Goal: Task Accomplishment & Management: Manage account settings

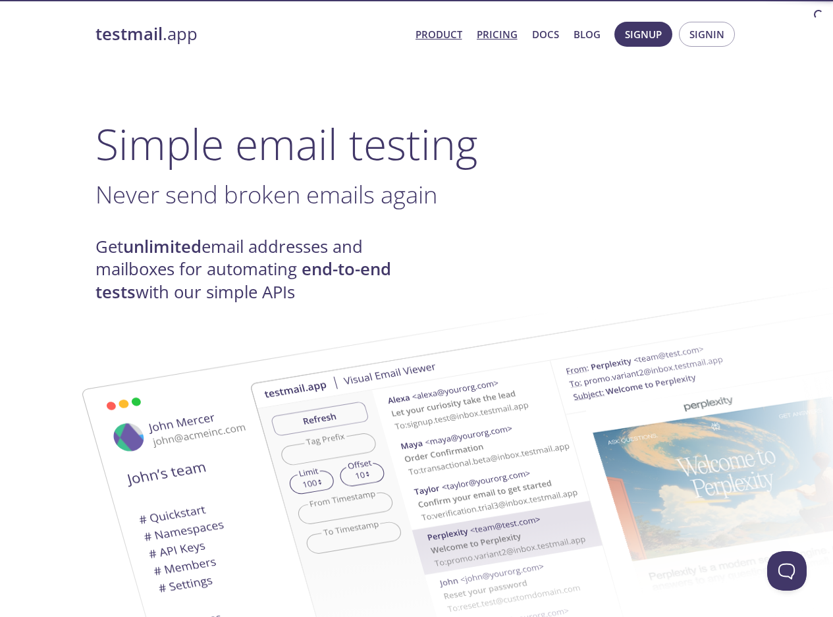
click at [507, 30] on link "Pricing" at bounding box center [497, 34] width 41 height 17
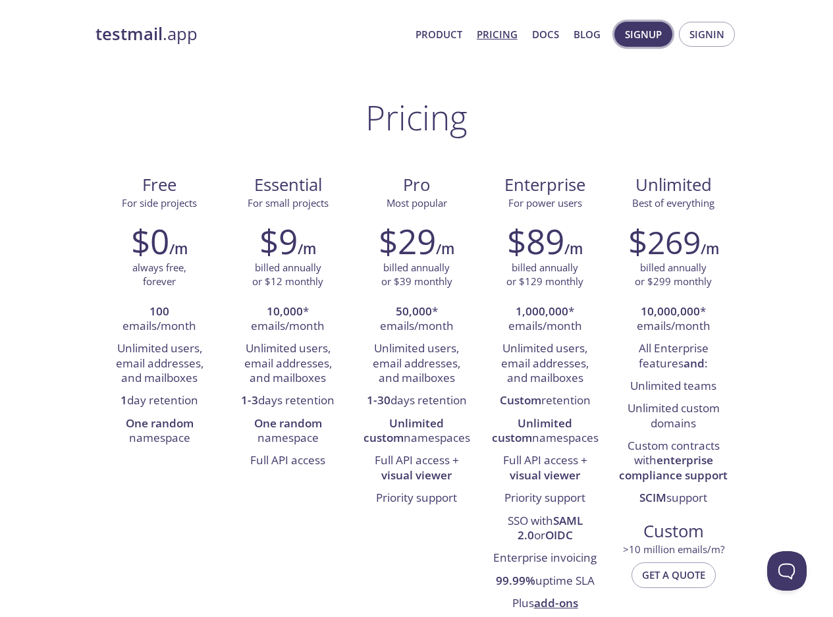
click at [650, 39] on span "Signup" at bounding box center [643, 34] width 37 height 17
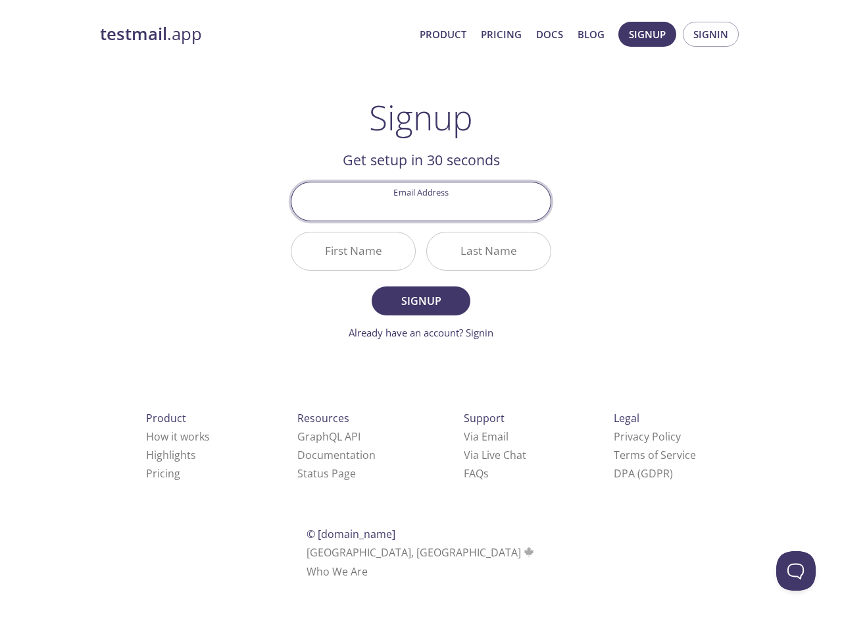
click at [484, 193] on input "Email Address" at bounding box center [421, 201] width 259 height 38
type input "[EMAIL_ADDRESS][DOMAIN_NAME]"
click at [350, 247] on input "First Name" at bounding box center [354, 251] width 124 height 38
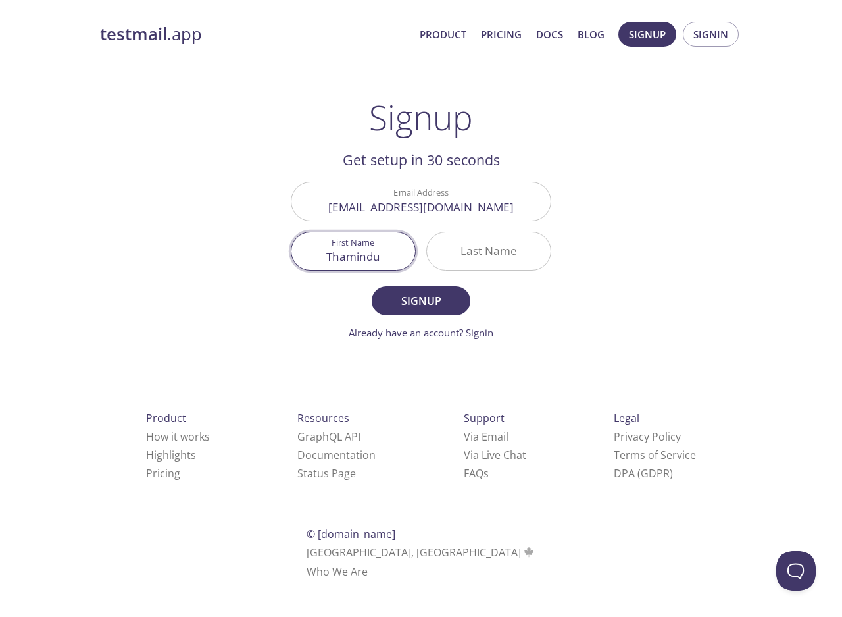
type input "Thamindu"
type input "Disna"
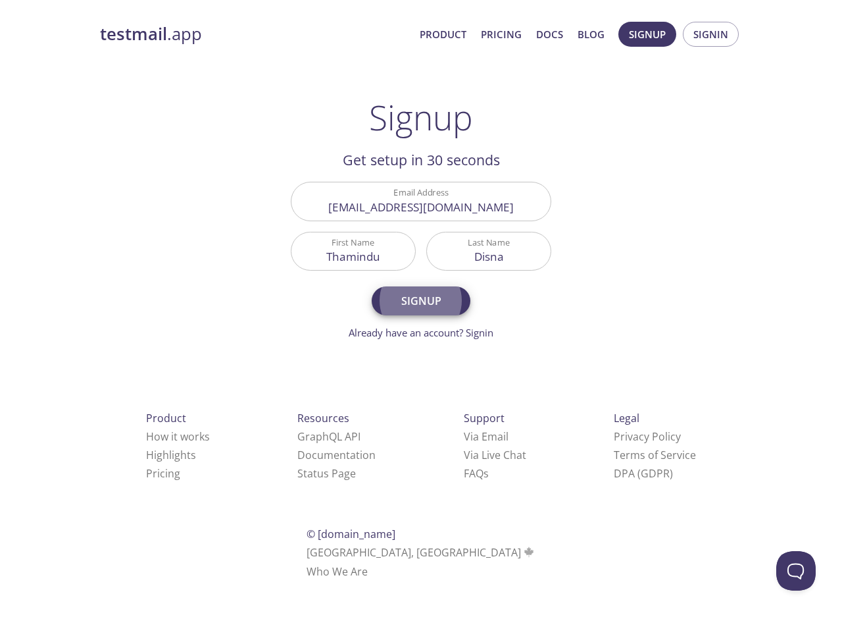
click at [372, 286] on button "Signup" at bounding box center [421, 300] width 99 height 29
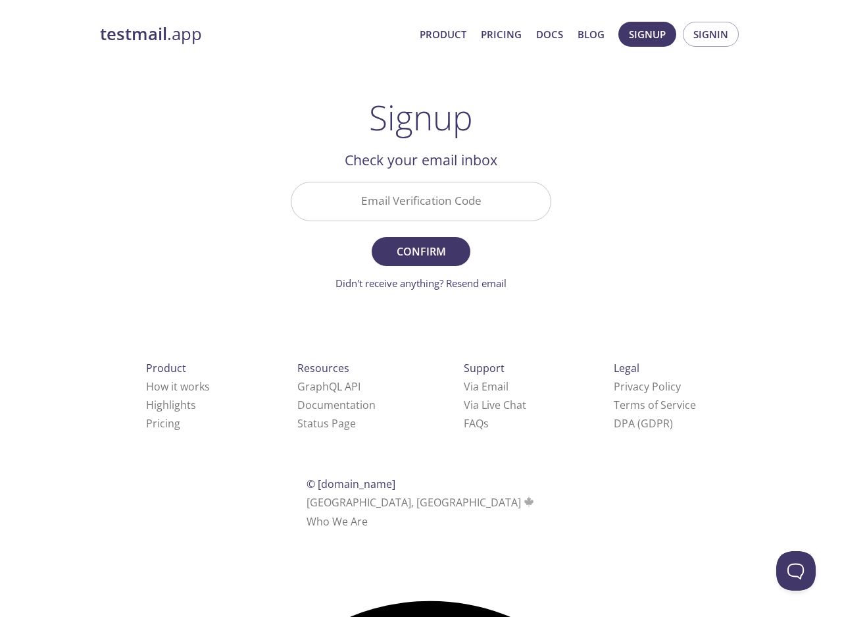
click at [375, 212] on input "Email Verification Code" at bounding box center [421, 201] width 259 height 38
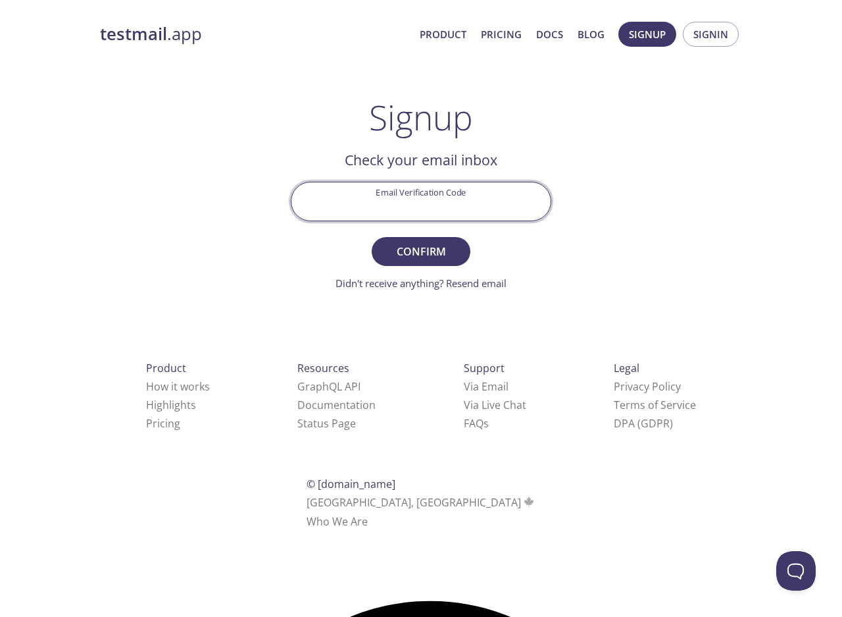
paste input "WZU8HQM"
type input "WZU8HQM"
click at [431, 238] on button "Confirm" at bounding box center [421, 251] width 99 height 29
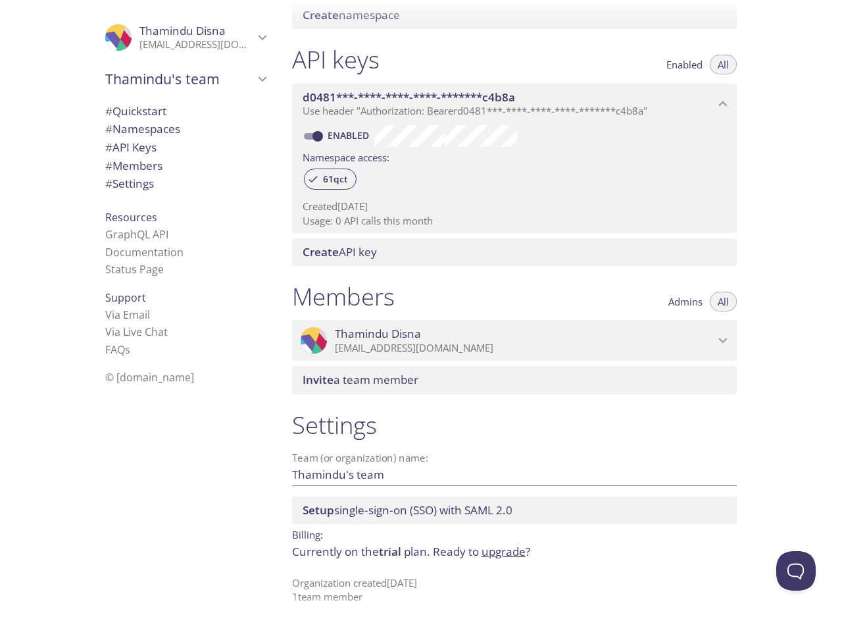
scroll to position [319, 0]
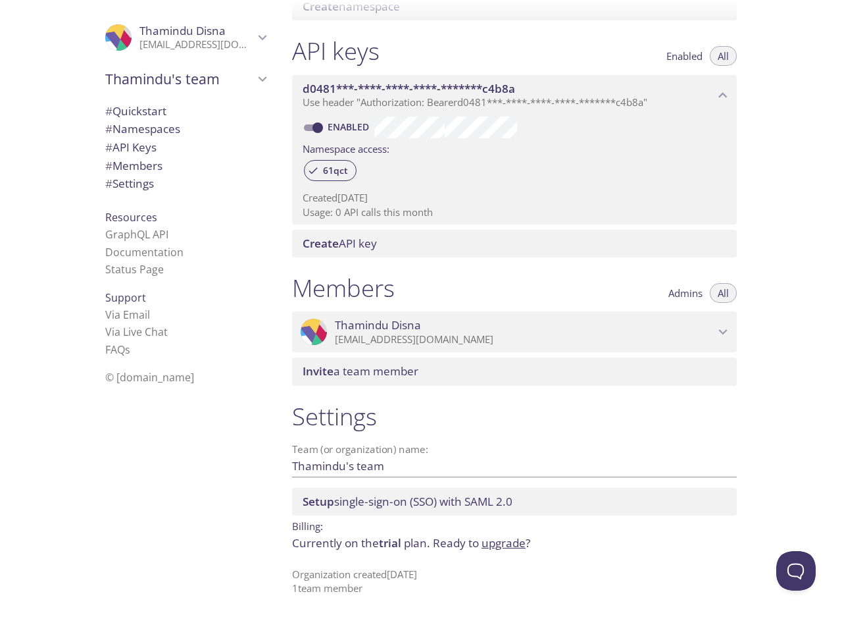
click at [153, 128] on span "# Namespaces" at bounding box center [142, 128] width 75 height 15
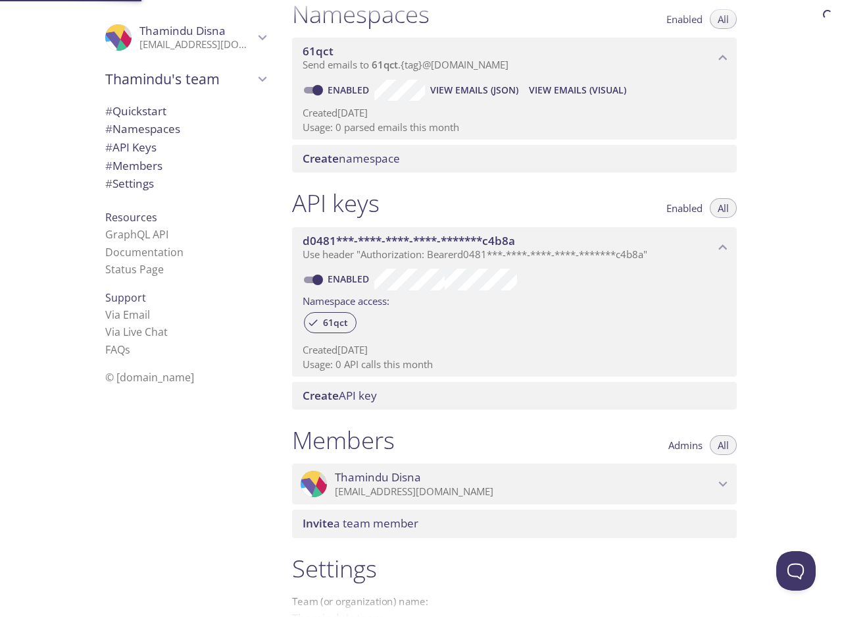
scroll to position [167, 0]
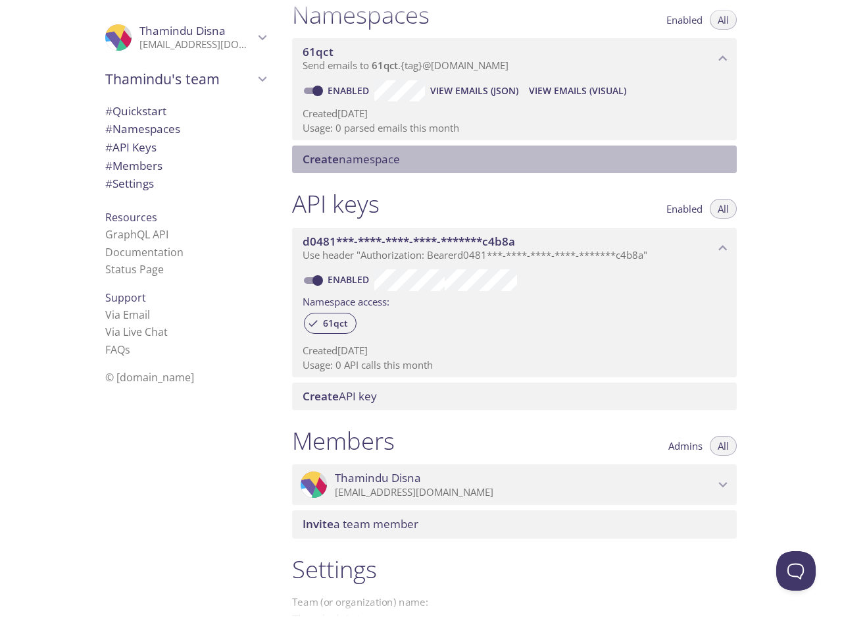
click at [403, 158] on span "Create namespace" at bounding box center [517, 159] width 429 height 14
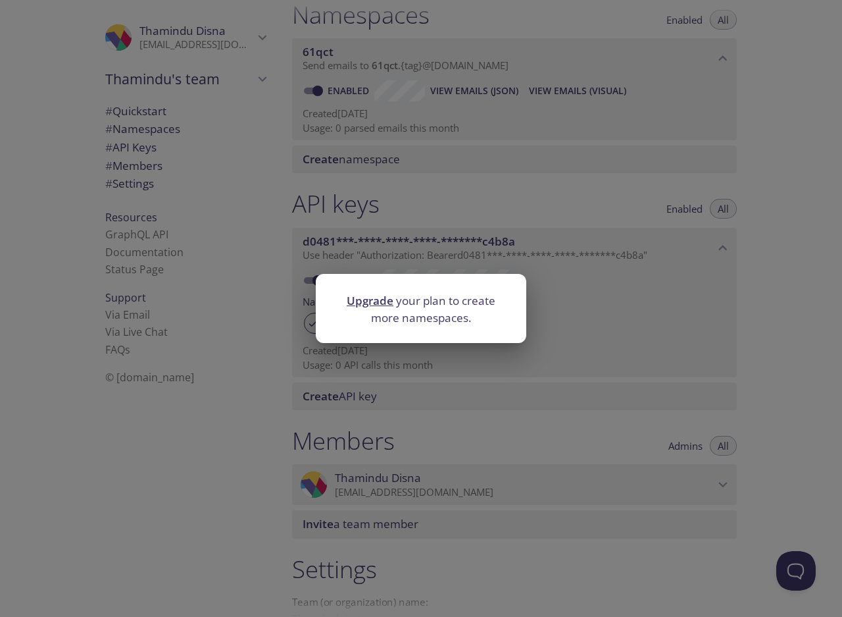
click at [421, 191] on div "Upgrade your plan to create more namespaces." at bounding box center [421, 308] width 842 height 617
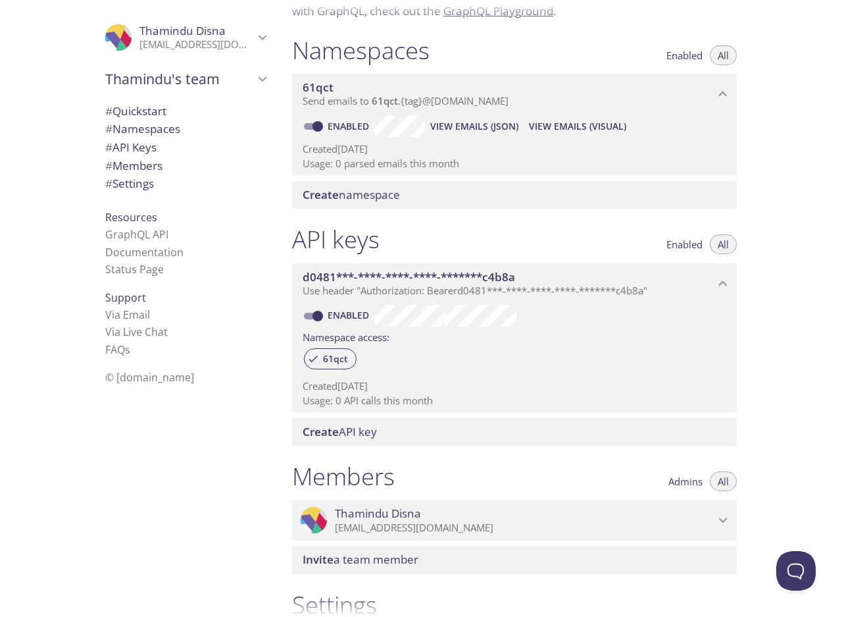
scroll to position [101, 0]
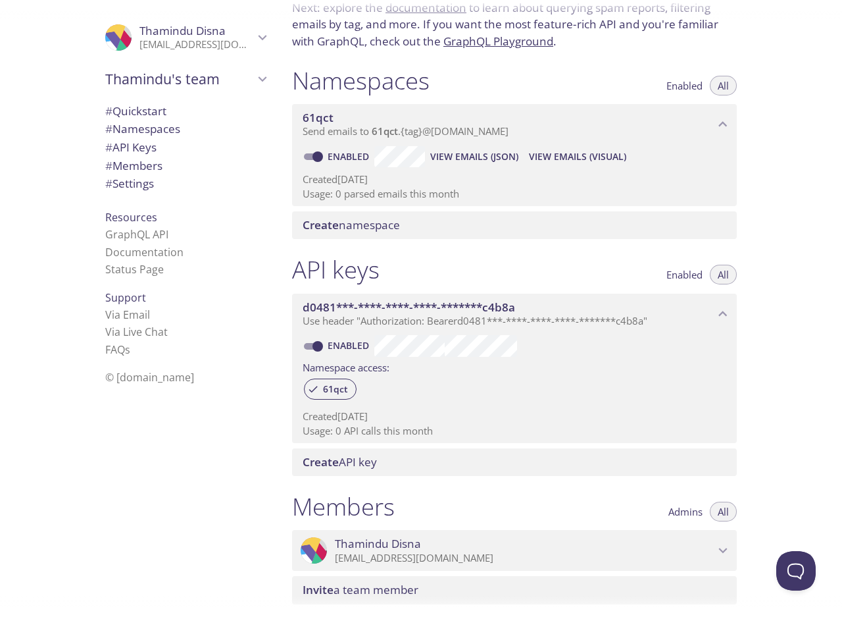
click at [320, 149] on input "Enabled" at bounding box center [317, 157] width 47 height 16
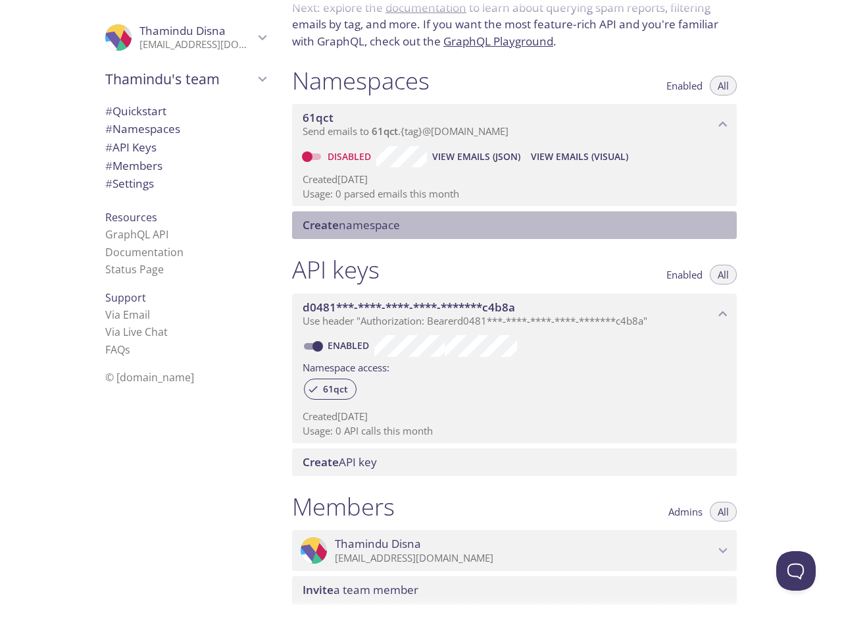
click at [363, 218] on span "Create namespace" at bounding box center [351, 224] width 97 height 15
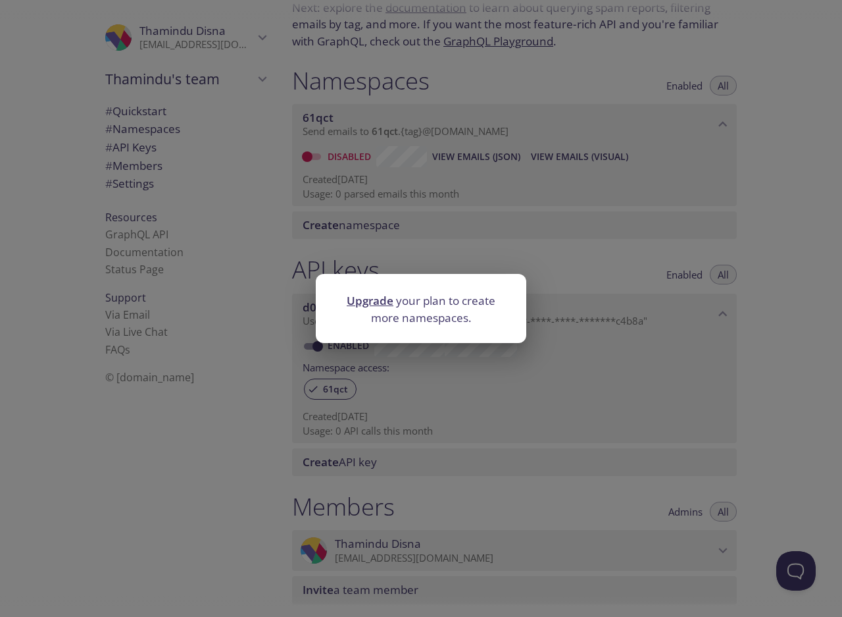
click at [387, 227] on div "Upgrade your plan to create more namespaces." at bounding box center [421, 308] width 842 height 617
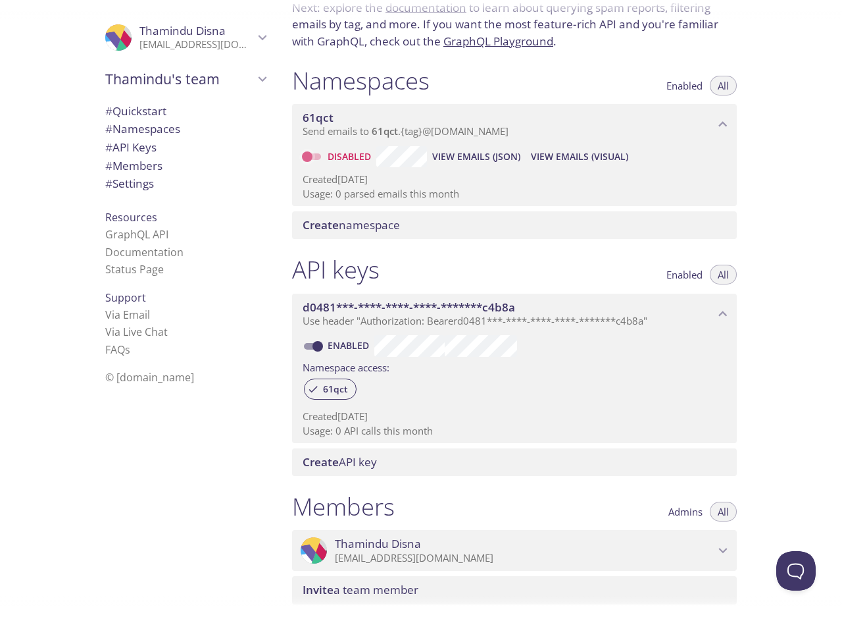
click at [320, 159] on input "Disabled" at bounding box center [307, 157] width 47 height 16
checkbox input "true"
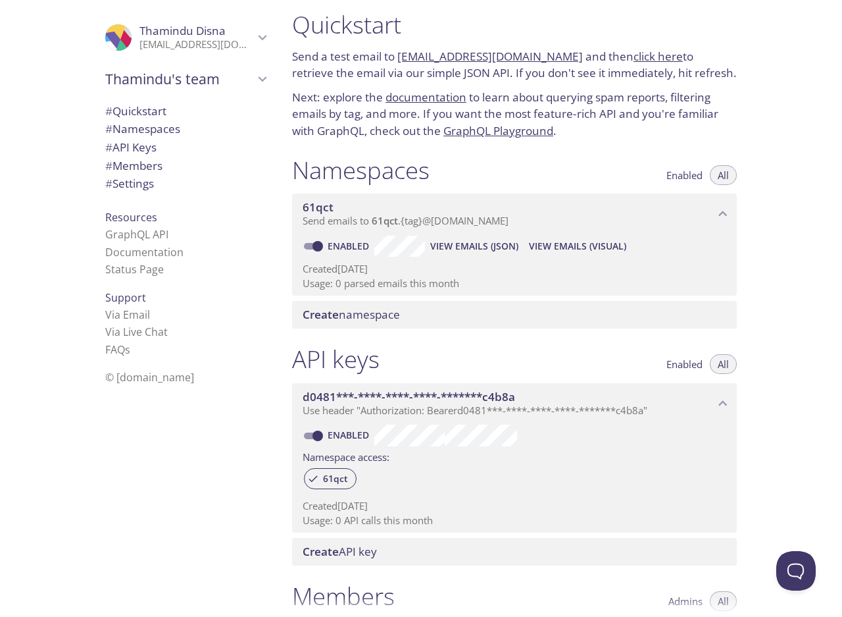
scroll to position [0, 0]
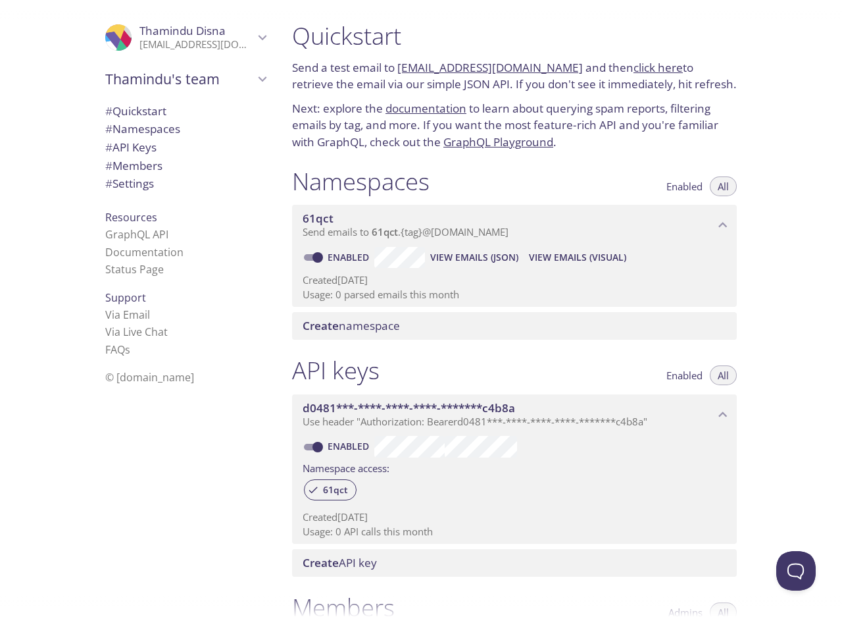
click at [242, 45] on p "[EMAIL_ADDRESS][DOMAIN_NAME]" at bounding box center [197, 44] width 115 height 13
